Goal: Task Accomplishment & Management: Manage account settings

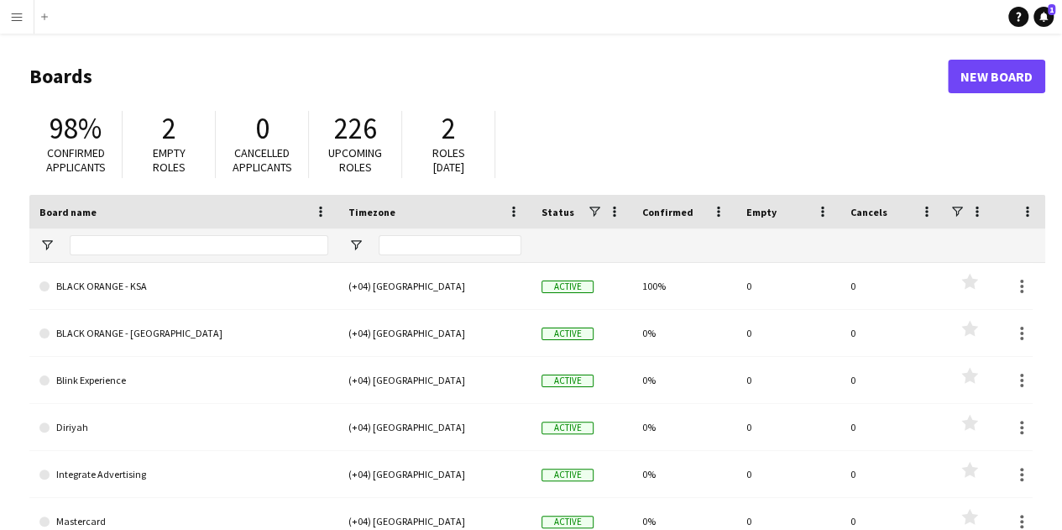
click at [13, 16] on app-icon "Menu" at bounding box center [16, 16] width 13 height 13
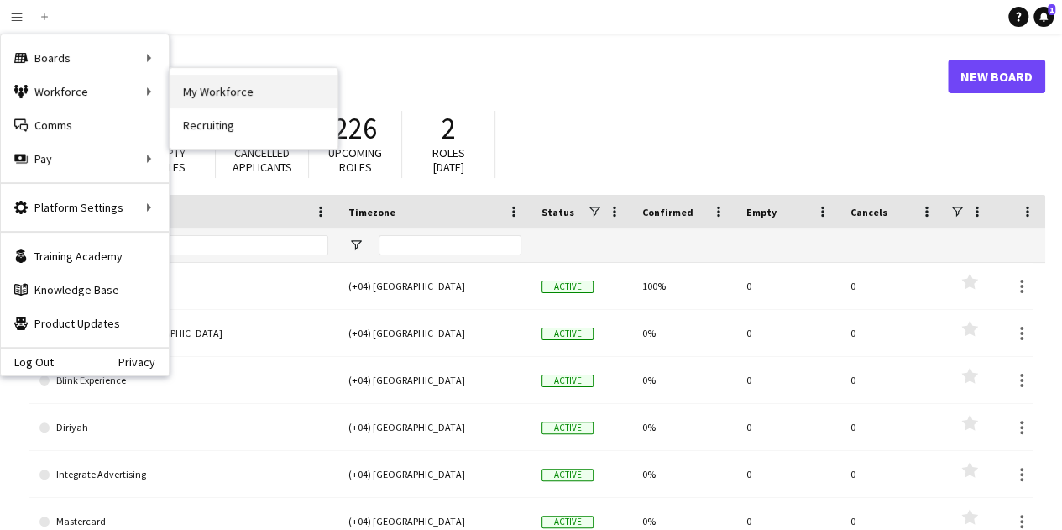
click at [229, 95] on link "My Workforce" at bounding box center [254, 92] width 168 height 34
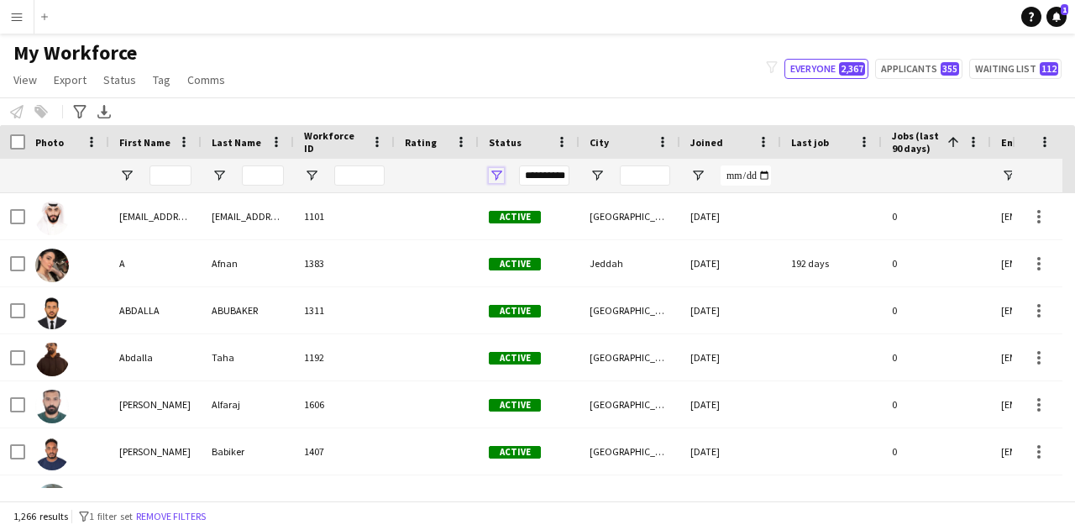
click at [499, 171] on span "Open Filter Menu" at bounding box center [496, 175] width 15 height 15
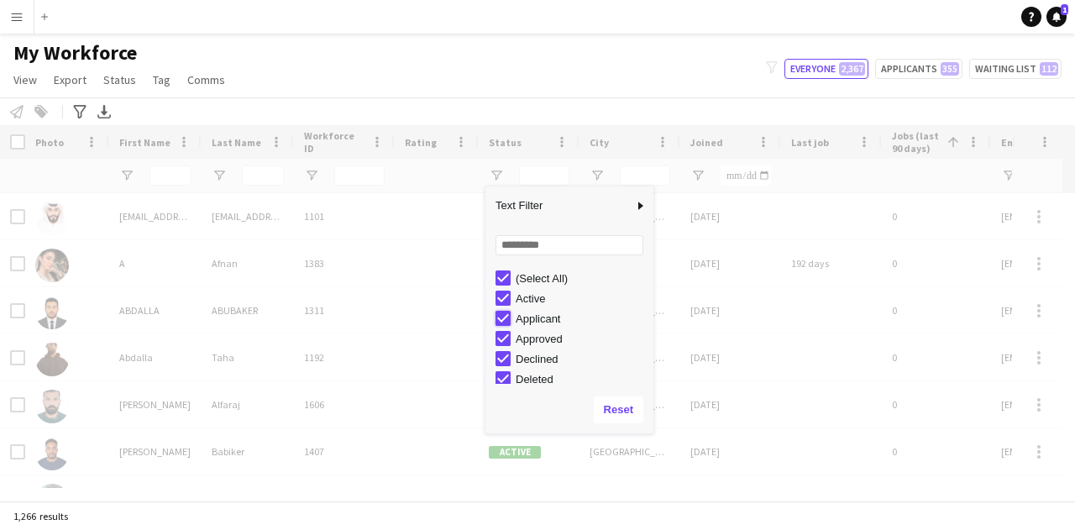
type input "**********"
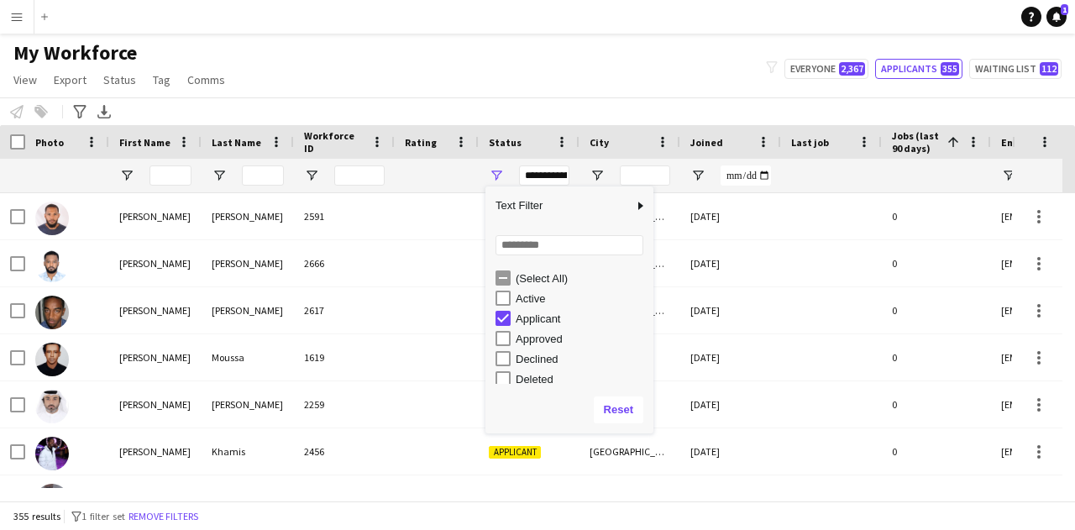
click at [450, 183] on div at bounding box center [437, 176] width 64 height 34
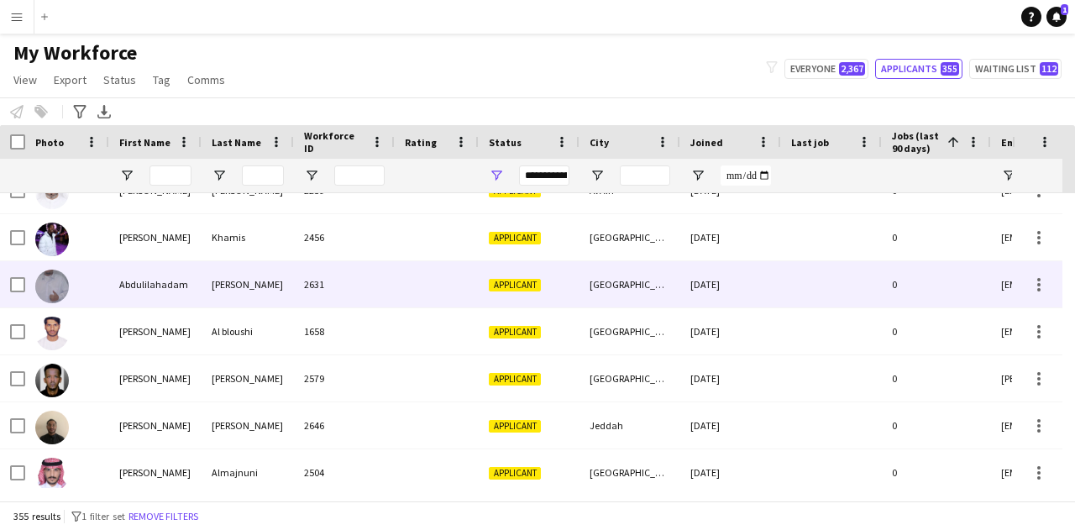
scroll to position [252, 0]
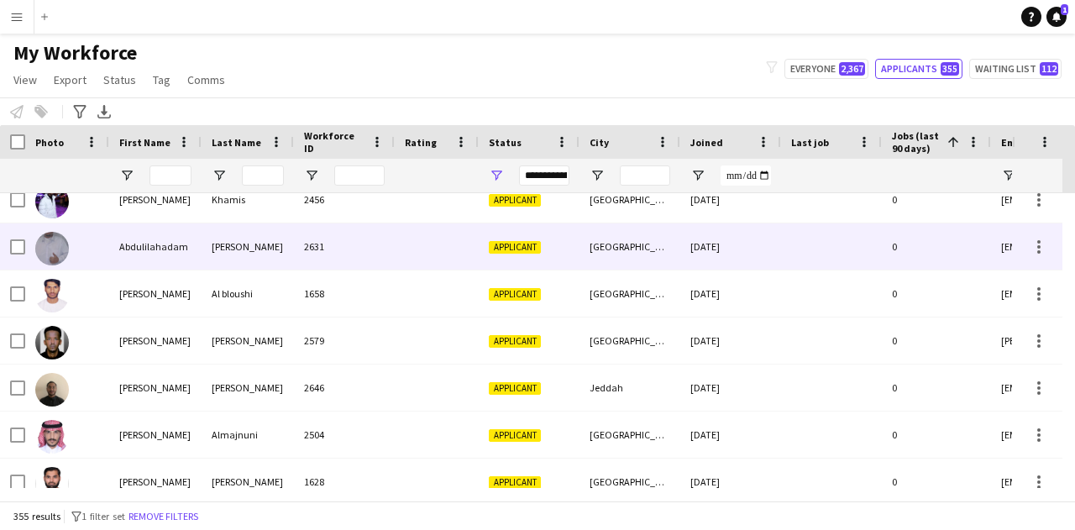
click at [144, 247] on div "Abdulilahadam" at bounding box center [155, 246] width 92 height 46
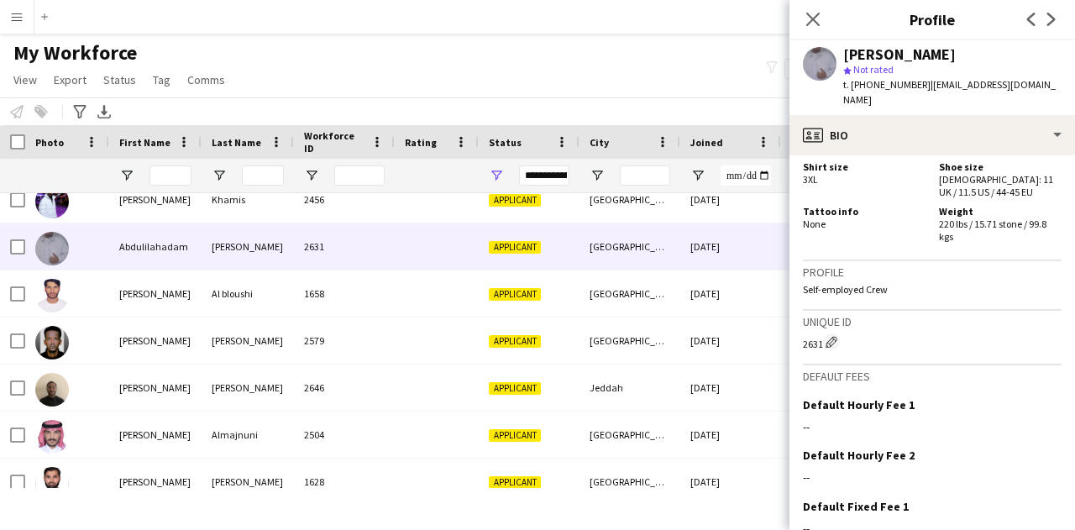
scroll to position [838, 0]
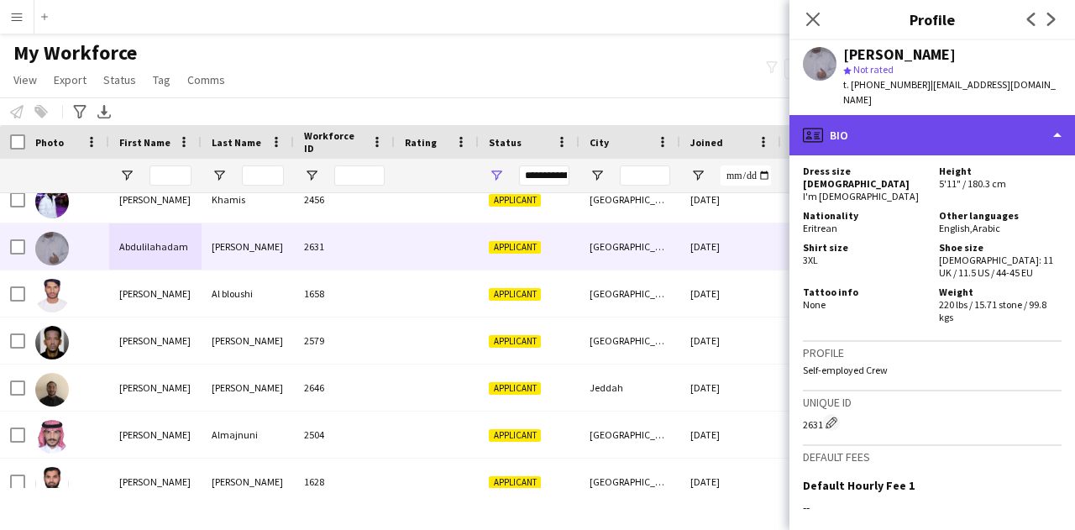
click at [1055, 115] on div "profile Bio" at bounding box center [931, 135] width 285 height 40
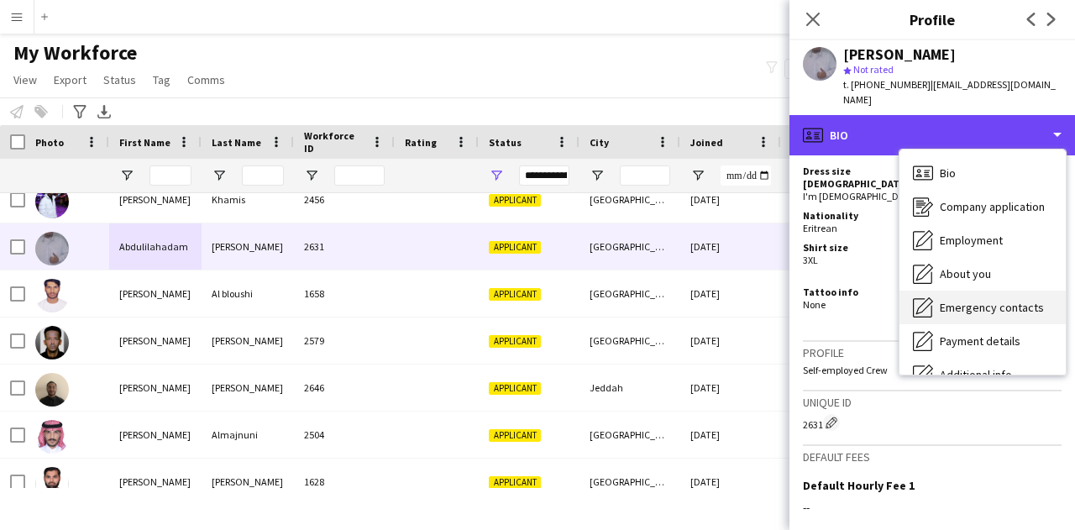
scroll to position [84, 0]
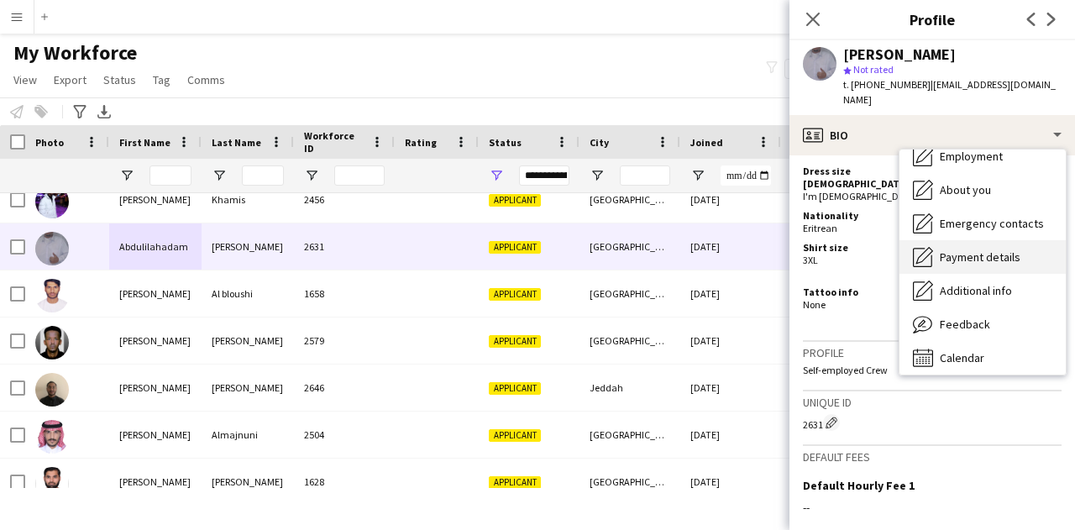
click at [987, 250] on div "Payment details Payment details" at bounding box center [982, 257] width 166 height 34
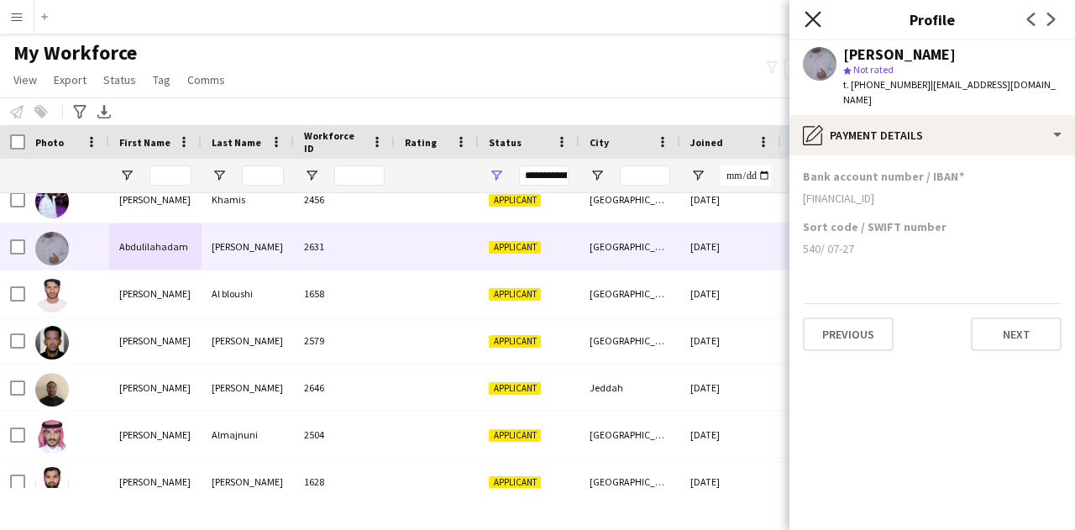
click at [818, 22] on icon "Close pop-in" at bounding box center [812, 19] width 16 height 16
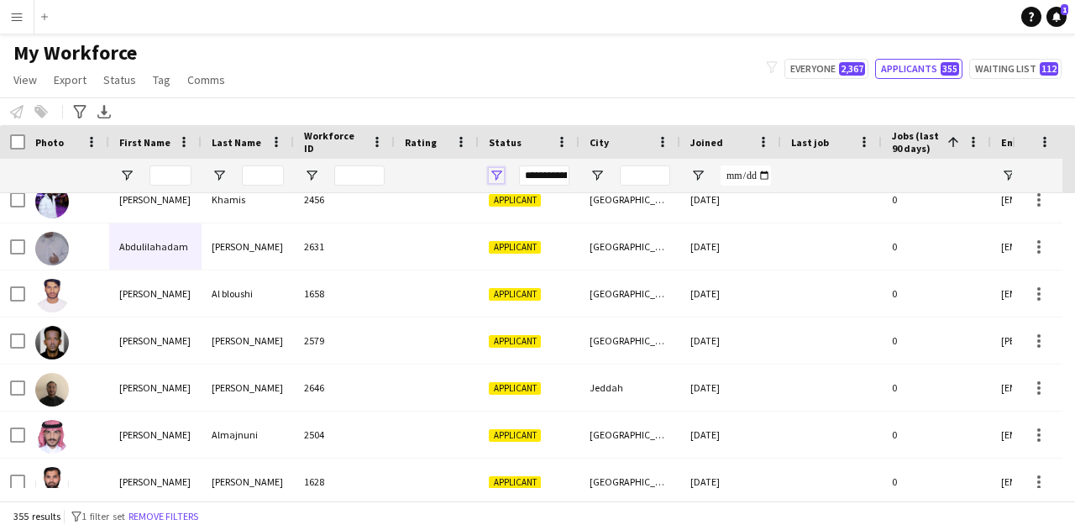
click at [499, 175] on span "Open Filter Menu" at bounding box center [496, 175] width 15 height 15
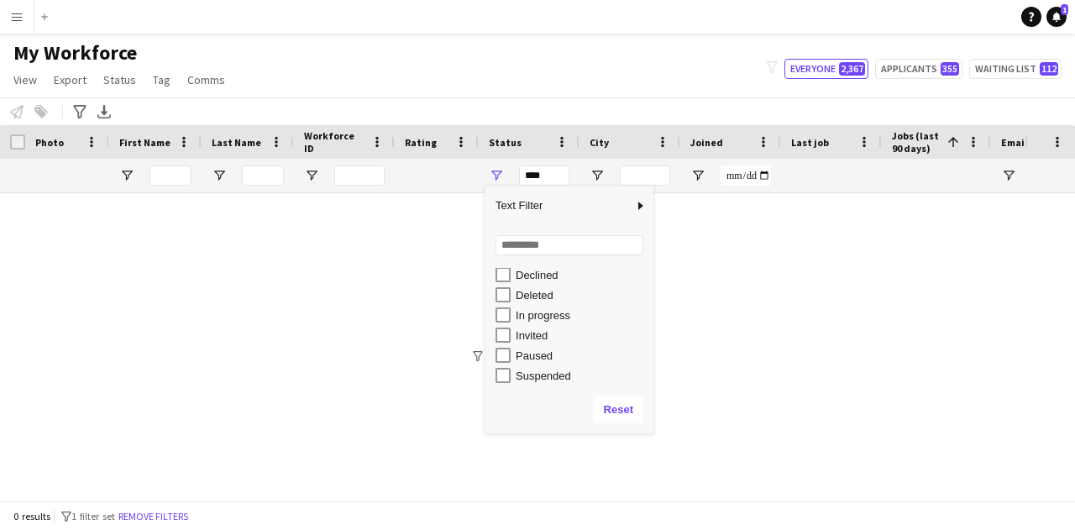
scroll to position [106, 0]
click at [539, 372] on div "Waiting list" at bounding box center [582, 374] width 133 height 13
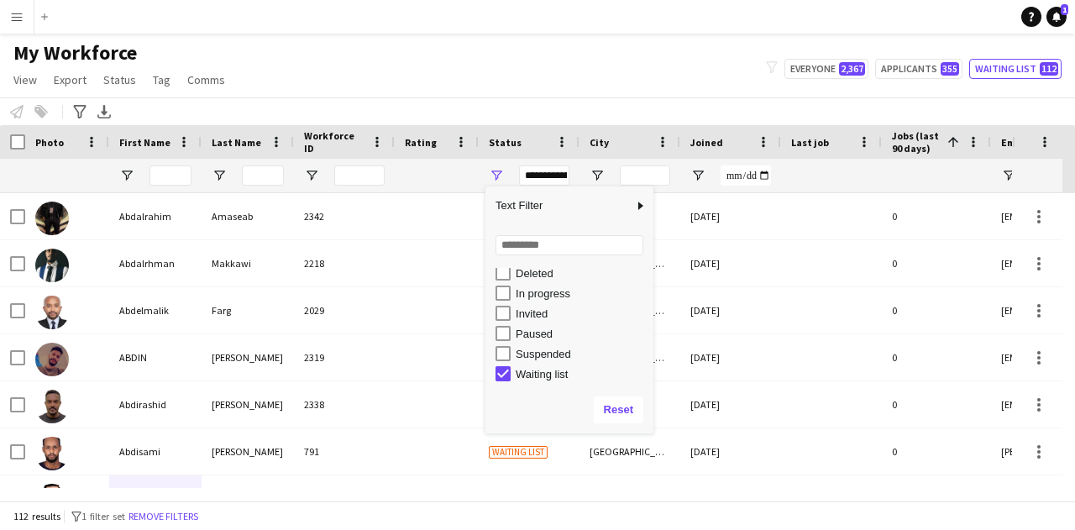
click at [546, 308] on div "Invited" at bounding box center [582, 313] width 133 height 13
click at [537, 371] on div "Waiting list" at bounding box center [582, 374] width 133 height 13
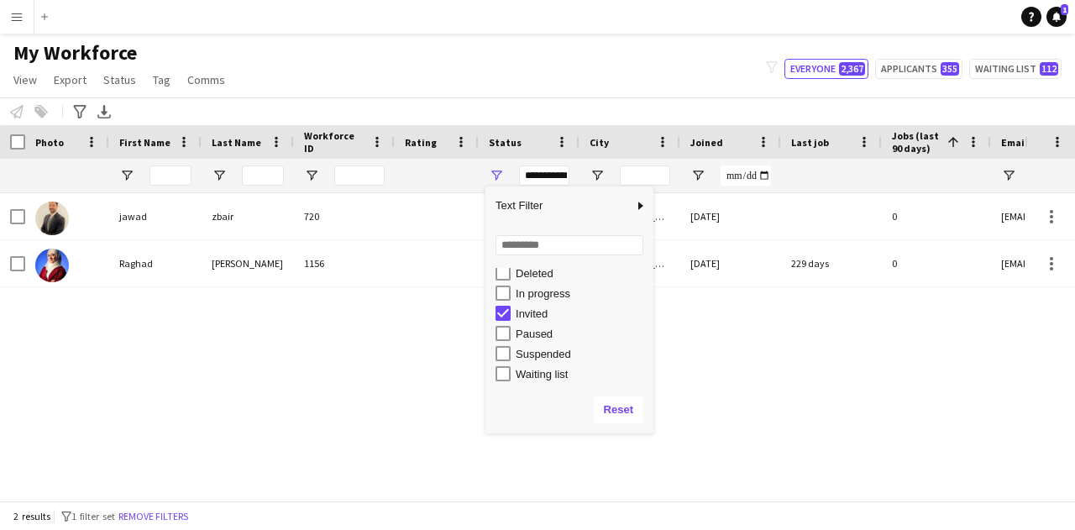
click at [526, 319] on div "Invited" at bounding box center [582, 313] width 133 height 13
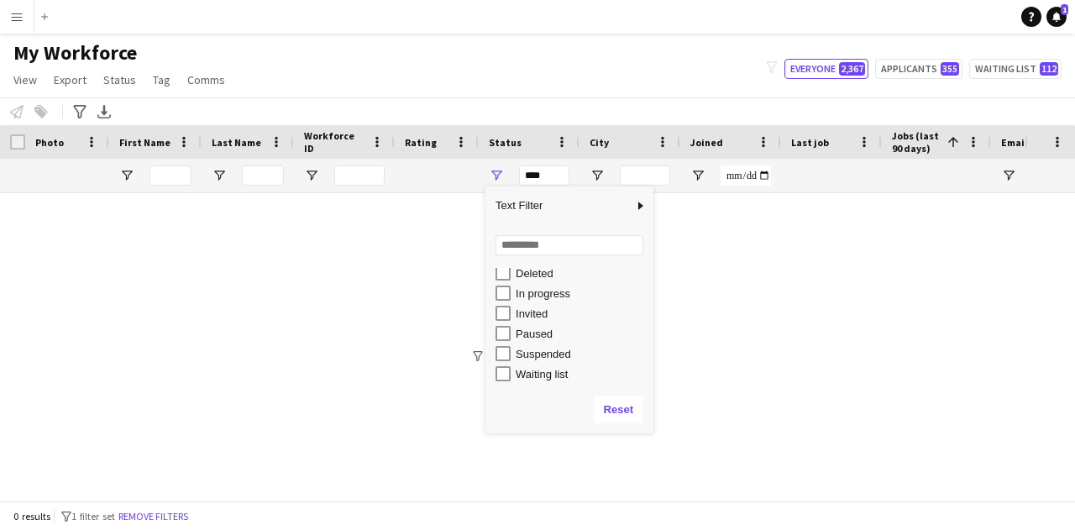
click at [535, 290] on div "In progress" at bounding box center [582, 293] width 133 height 13
type input "**********"
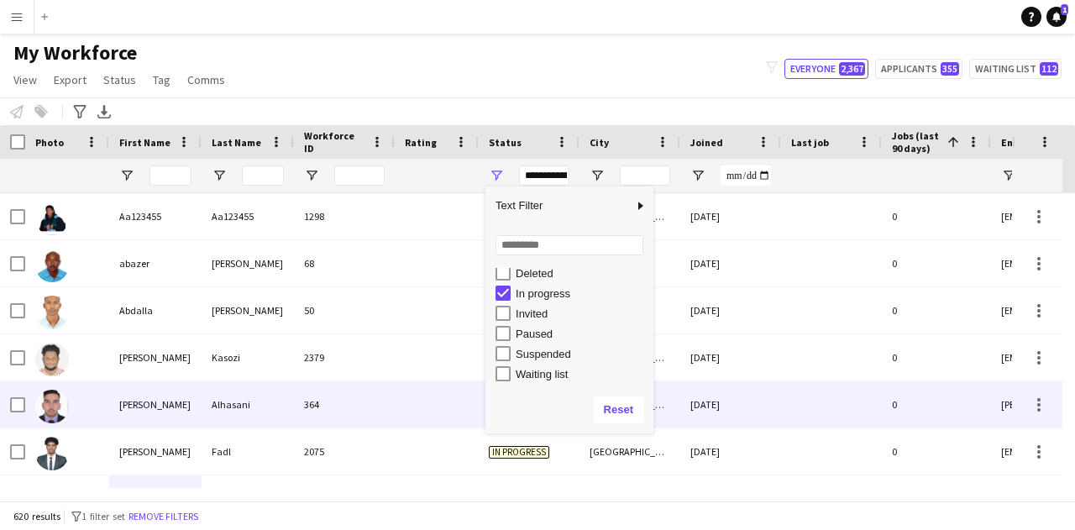
click at [228, 394] on div "Alhasani" at bounding box center [248, 404] width 92 height 46
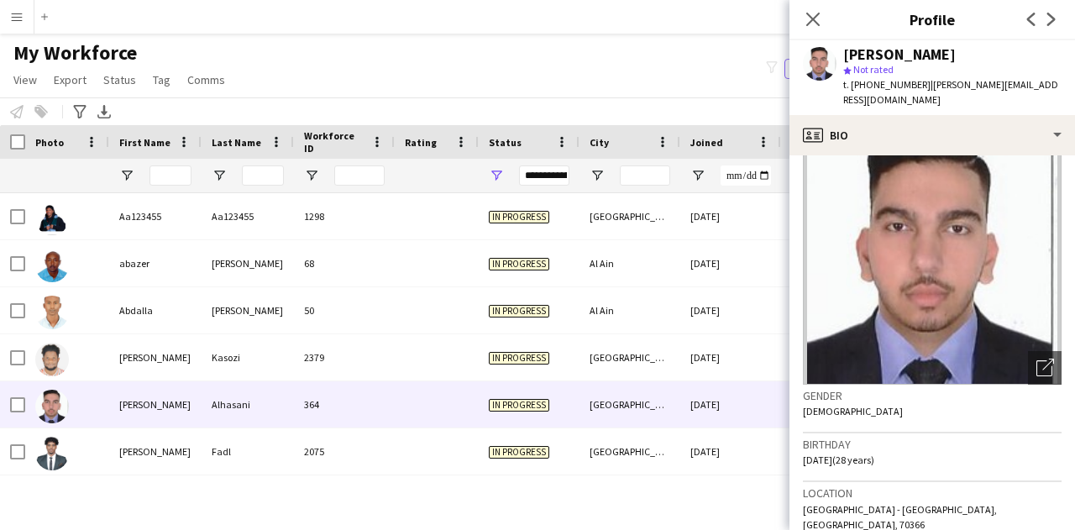
scroll to position [0, 0]
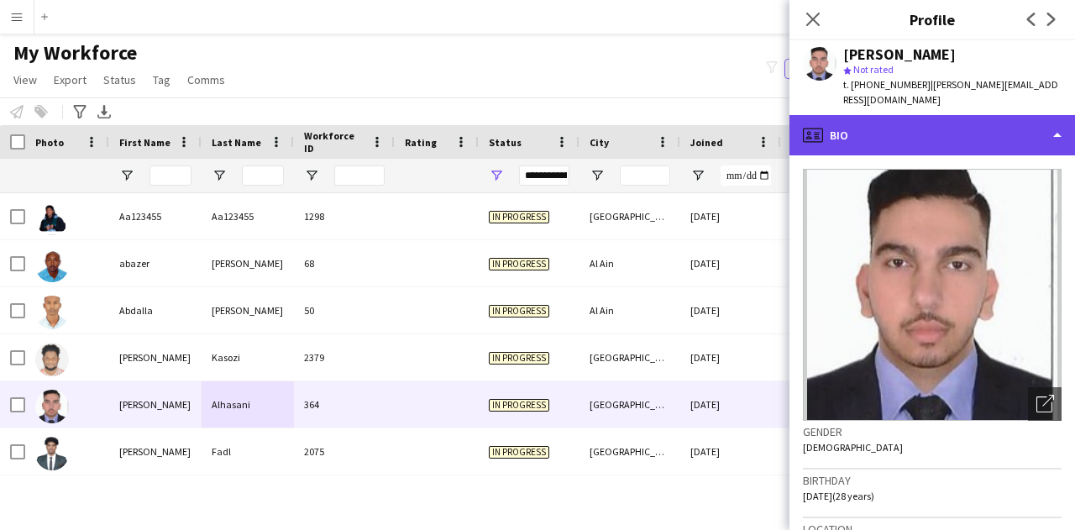
click at [1050, 115] on div "profile Bio" at bounding box center [931, 135] width 285 height 40
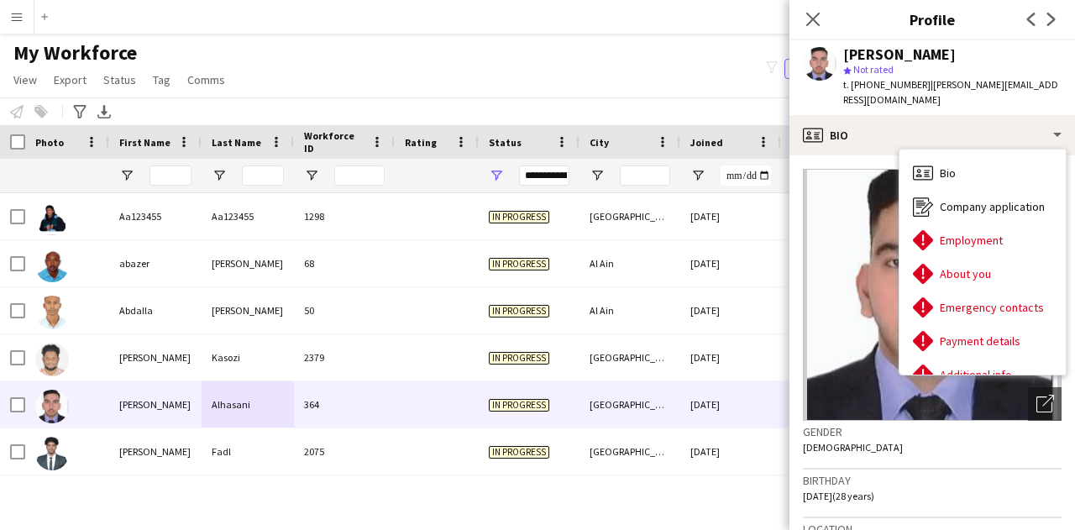
click at [824, 18] on div "Close pop-in" at bounding box center [812, 19] width 47 height 39
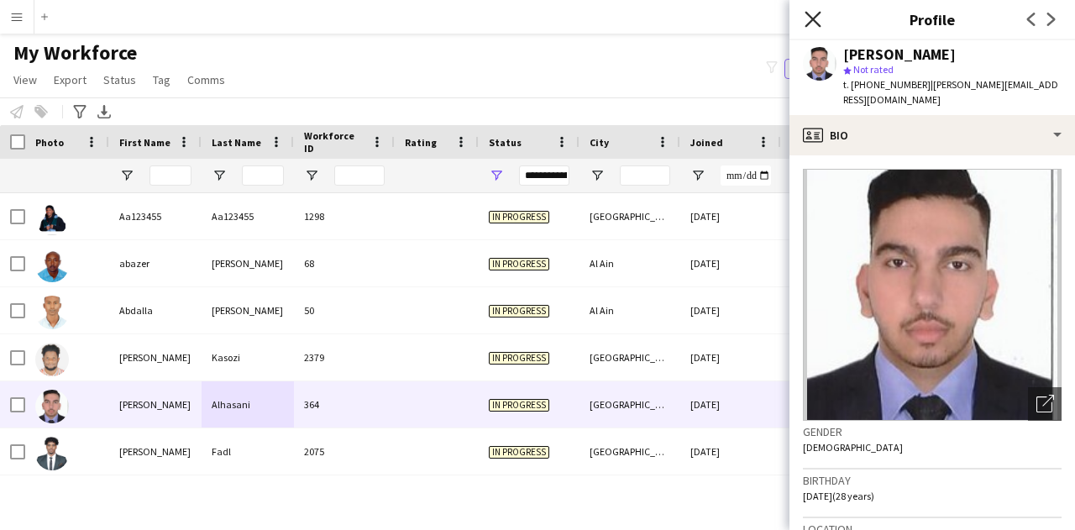
click at [813, 21] on icon at bounding box center [812, 19] width 16 height 16
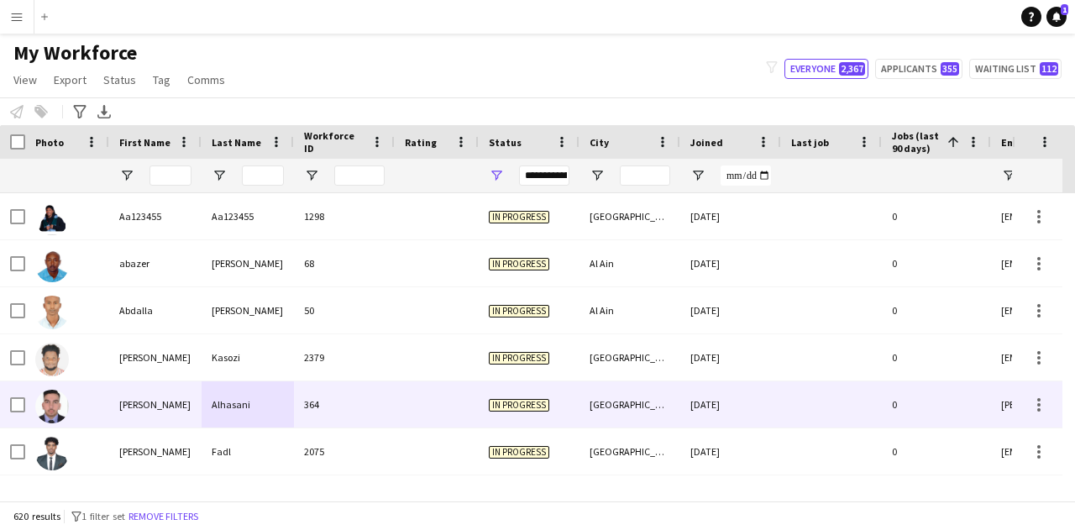
scroll to position [84, 0]
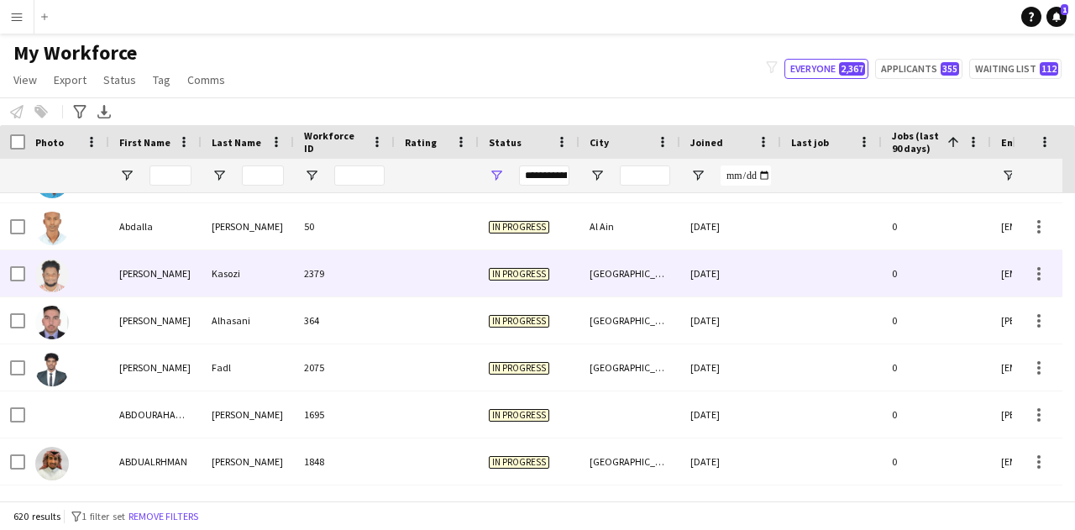
click at [103, 271] on div at bounding box center [67, 273] width 84 height 46
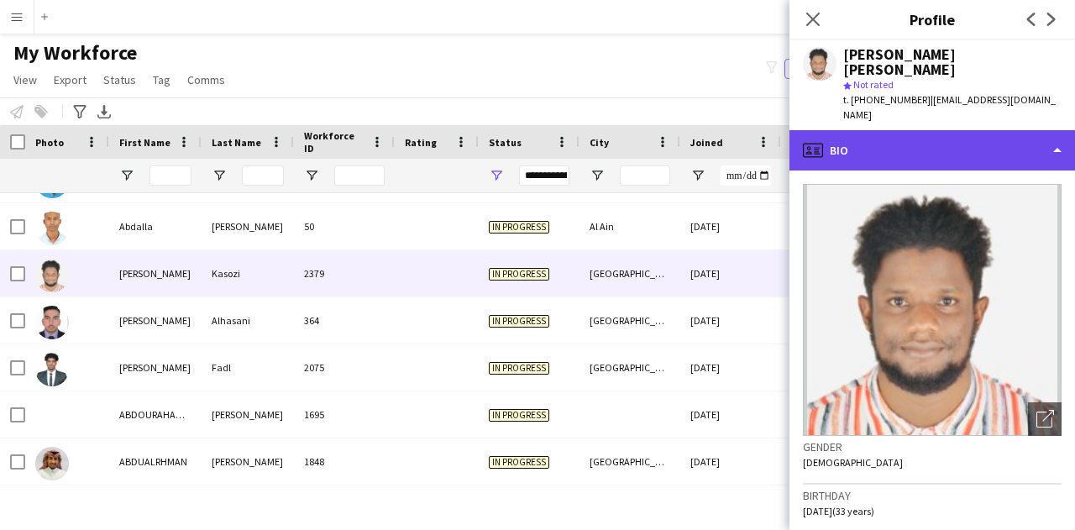
click at [1053, 130] on div "profile Bio" at bounding box center [931, 150] width 285 height 40
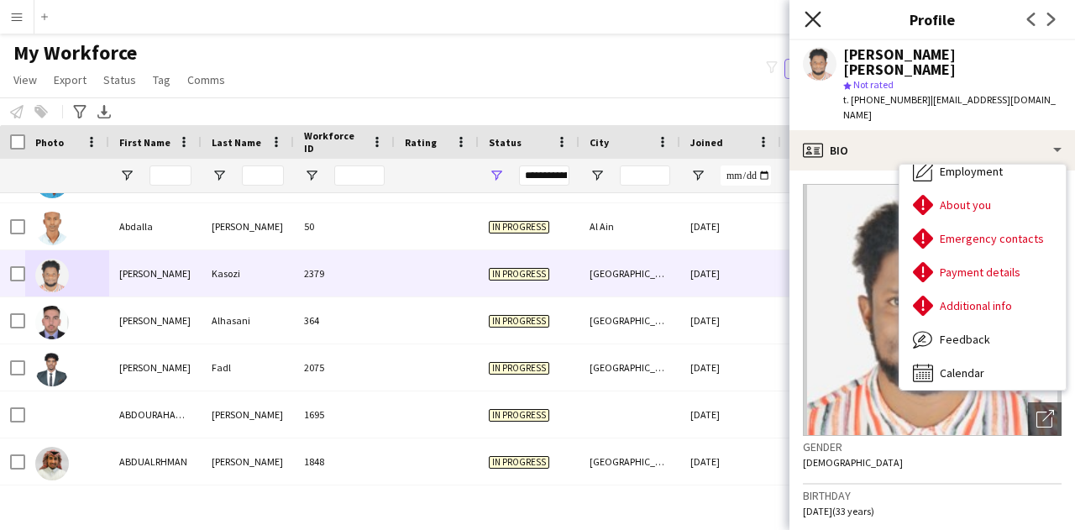
click at [814, 18] on icon at bounding box center [812, 19] width 16 height 16
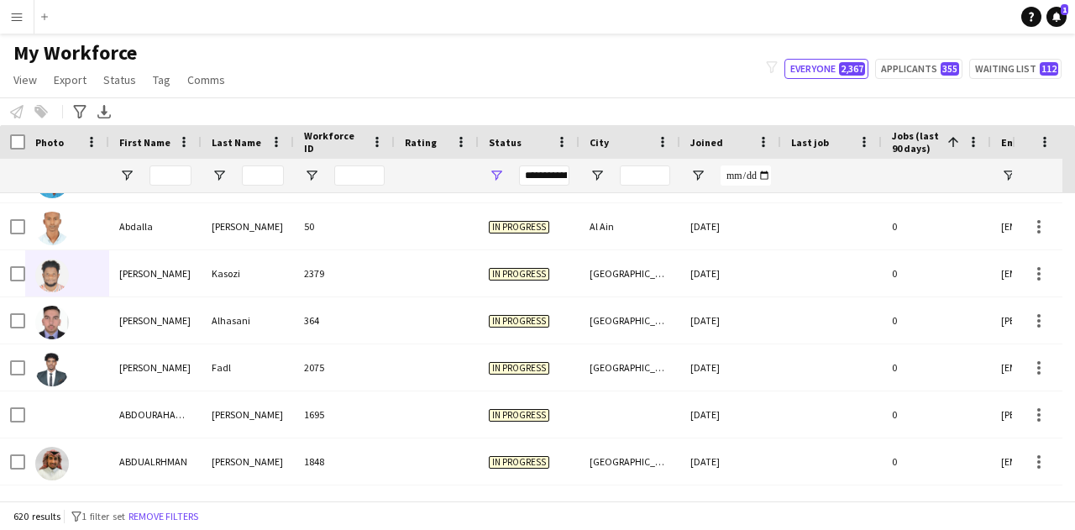
click at [498, 167] on div "**********" at bounding box center [529, 176] width 101 height 34
click at [499, 175] on span "Open Filter Menu" at bounding box center [496, 175] width 15 height 15
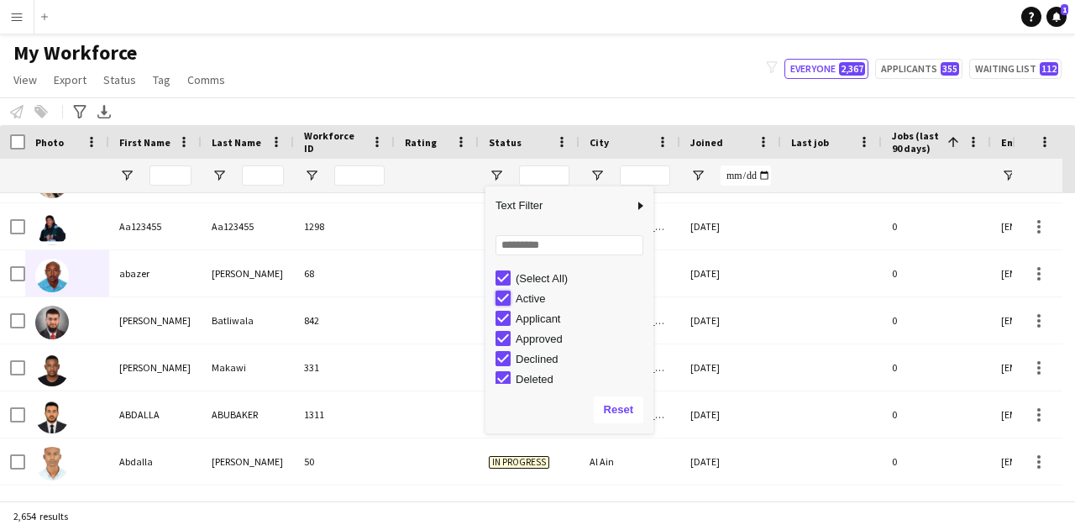
type input "**********"
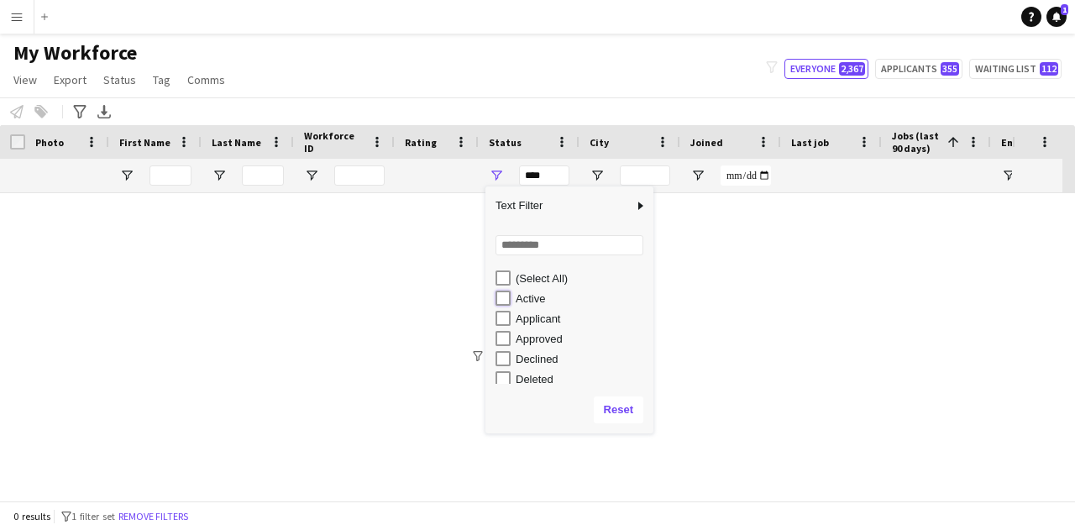
type input "**********"
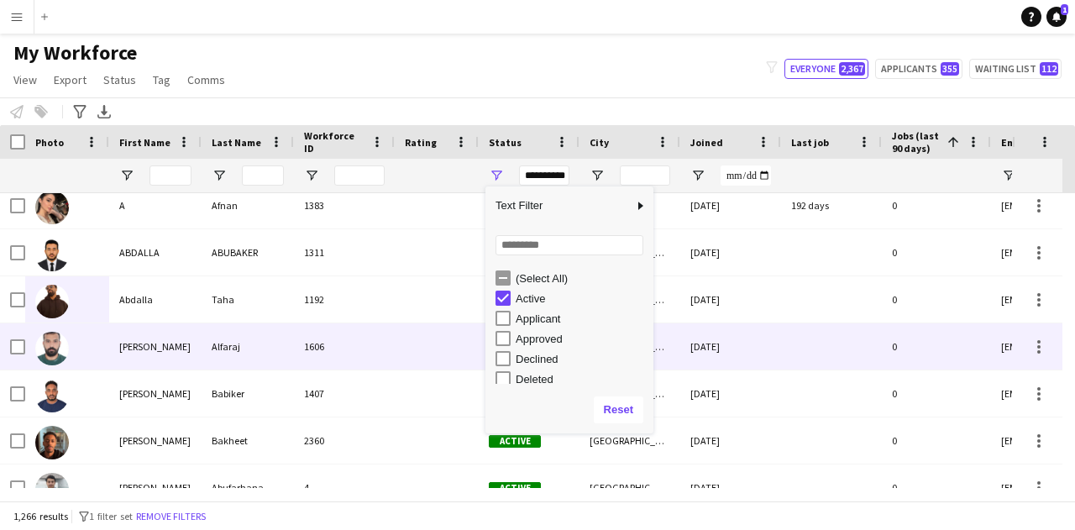
scroll to position [84, 0]
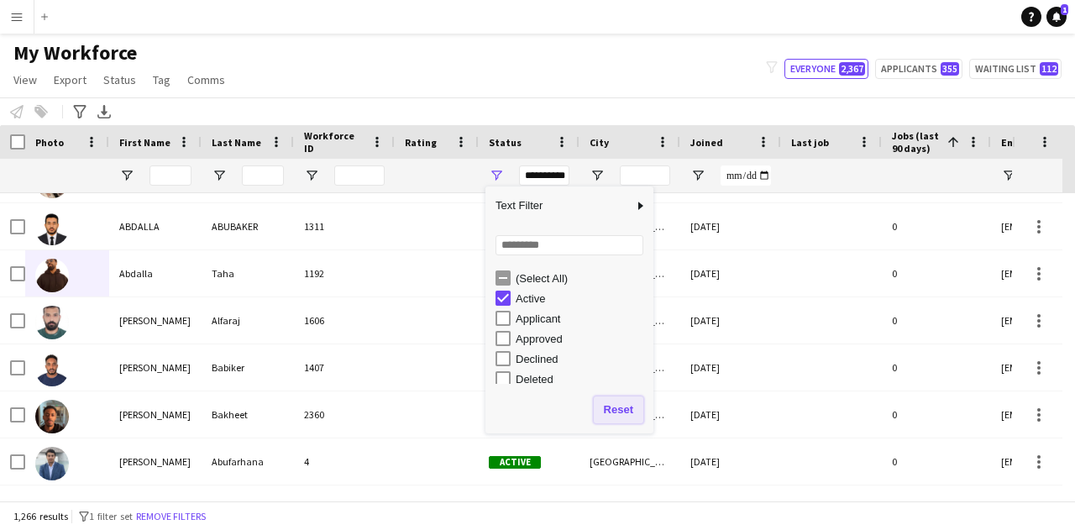
click at [611, 407] on button "Reset" at bounding box center [619, 409] width 50 height 27
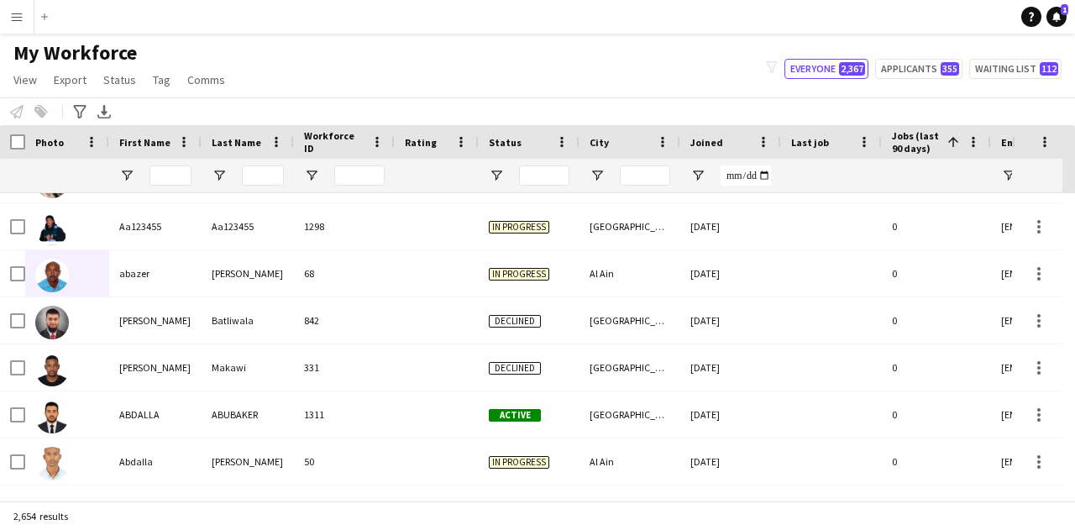
click at [18, 13] on app-icon "Menu" at bounding box center [16, 16] width 13 height 13
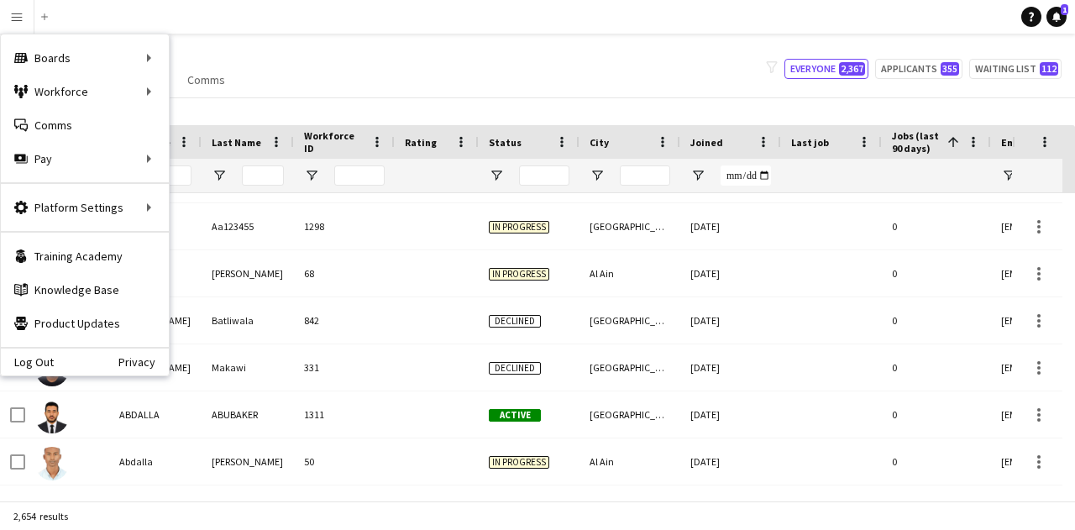
click at [537, 66] on div "My Workforce View Views Default view New view Update view Delete view Edit name…" at bounding box center [537, 68] width 1075 height 57
